Goal: Find specific page/section: Find specific page/section

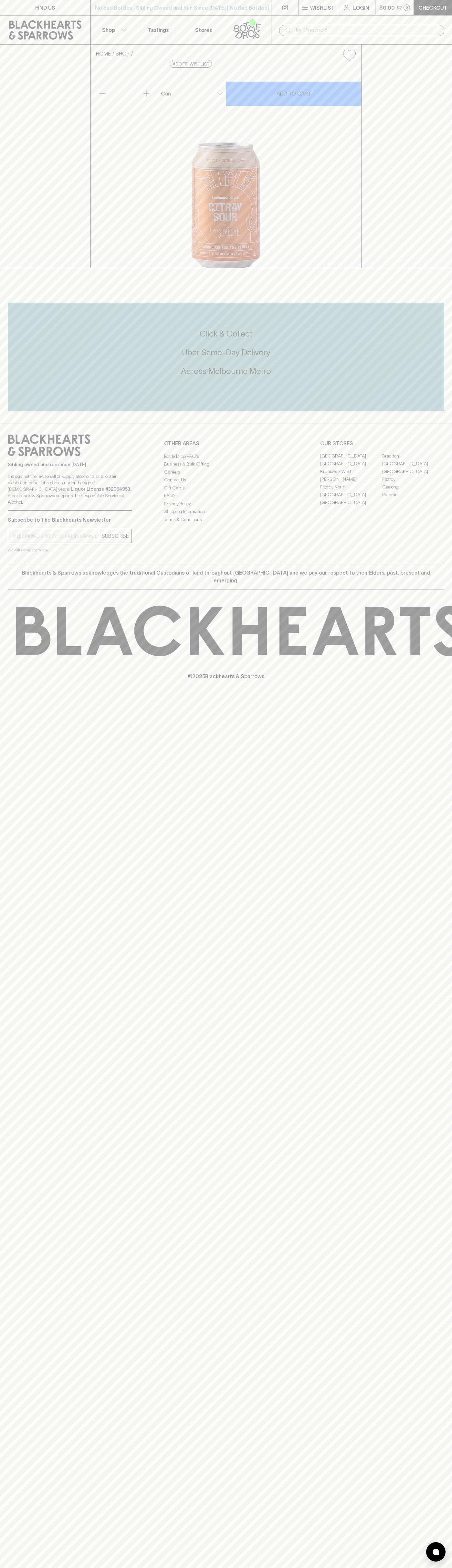
click at [30, 2] on link "FIND US" at bounding box center [45, 7] width 90 height 15
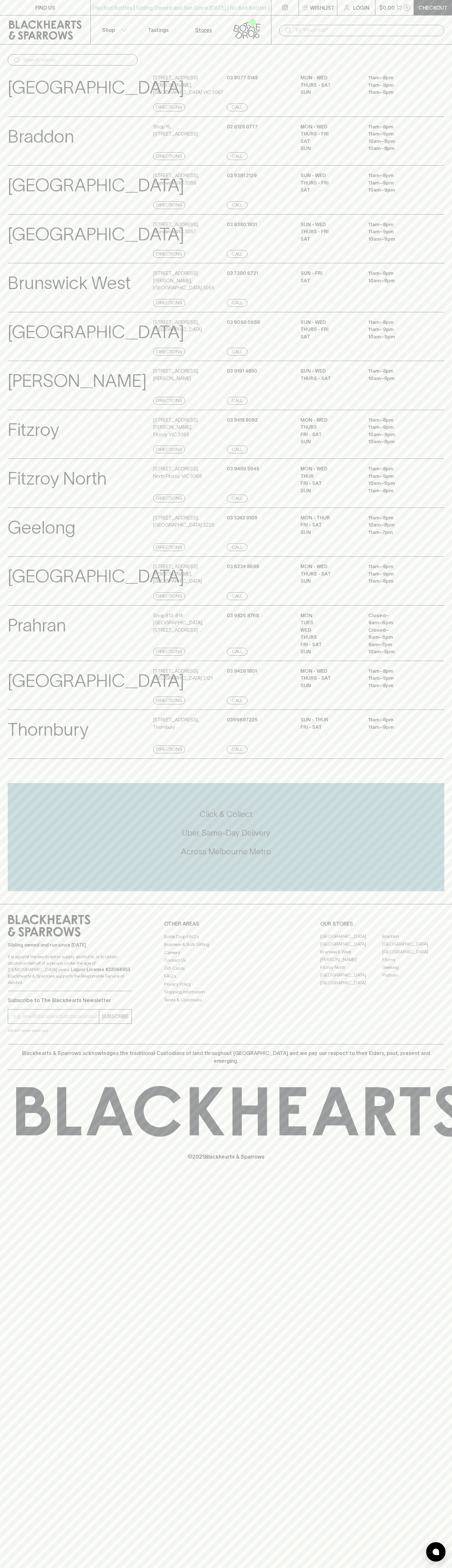
click at [444, 1044] on div "Sibling owned and run since 2006 It is against the law to sell or supply alcoho…" at bounding box center [226, 974] width 452 height 140
click at [329, 1567] on html "FIND US | No Bad Bottles | Sibling Owned and Run Since 2006 | No Bad Bottles | …" at bounding box center [226, 784] width 452 height 1568
click at [31, 934] on div "Sibling owned and run since 2006 It is against the law to sell or supply alcoho…" at bounding box center [226, 974] width 452 height 140
